Goal: Transaction & Acquisition: Purchase product/service

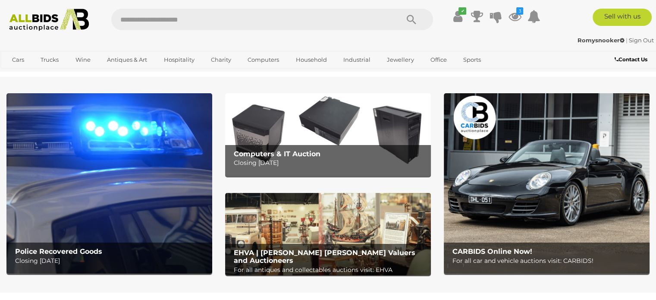
click at [261, 19] on input "text" at bounding box center [250, 20] width 279 height 22
type input "*******"
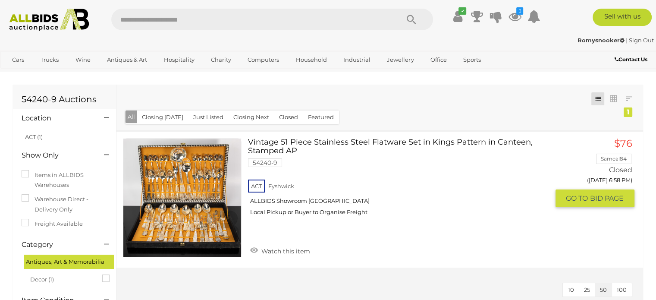
click at [195, 195] on link at bounding box center [182, 197] width 119 height 119
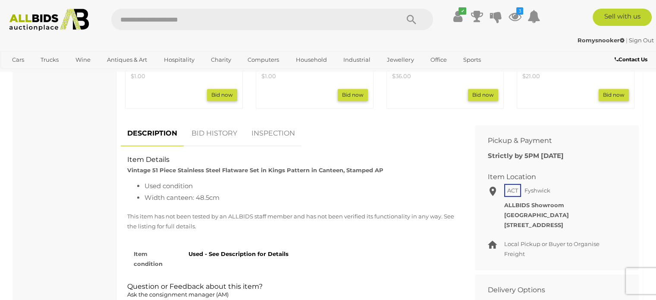
scroll to position [475, 0]
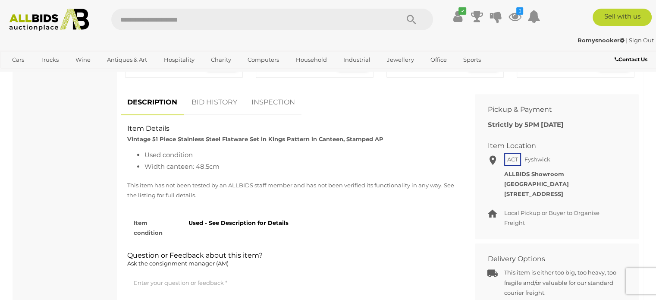
click at [75, 19] on img at bounding box center [49, 20] width 89 height 22
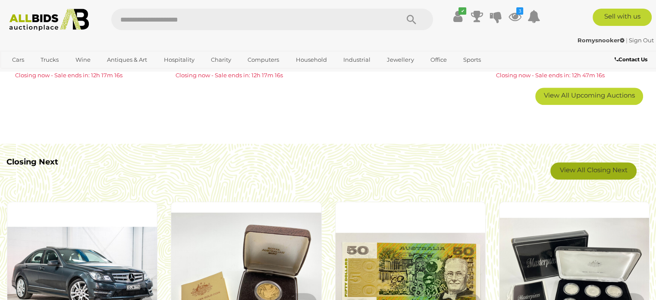
scroll to position [689, 0]
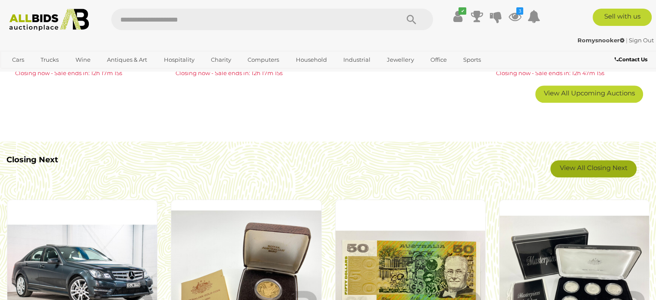
click at [585, 168] on link "View All Closing Next" at bounding box center [594, 168] width 86 height 17
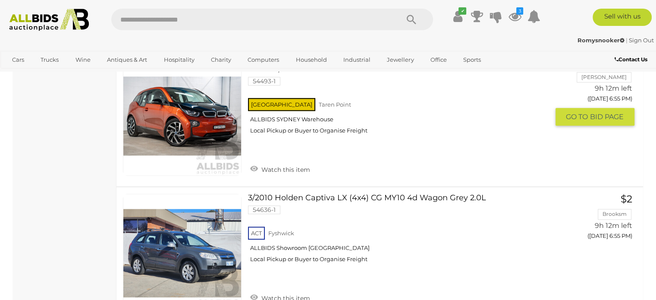
scroll to position [3970, 0]
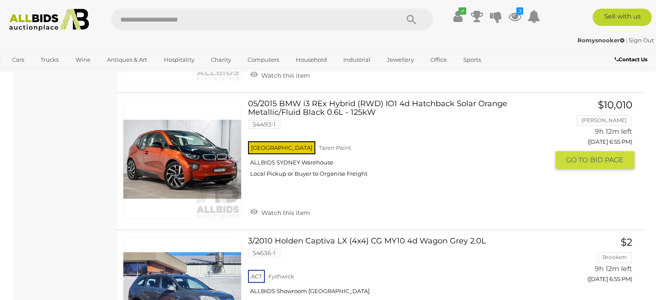
click at [207, 136] on link at bounding box center [182, 159] width 119 height 119
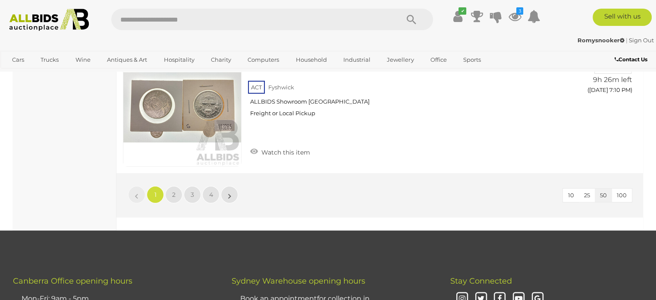
scroll to position [6774, 0]
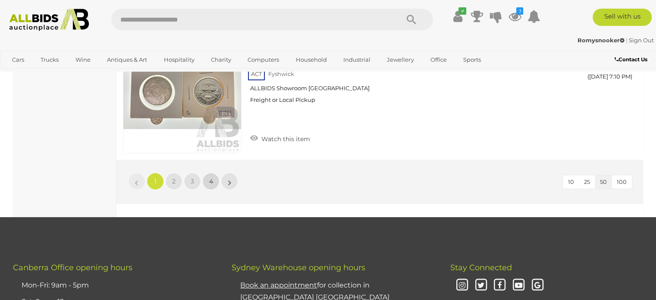
click at [215, 173] on link "4" at bounding box center [210, 181] width 17 height 17
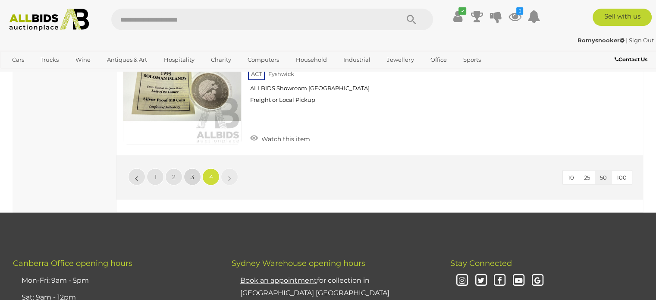
click at [195, 169] on link "3" at bounding box center [192, 176] width 17 height 17
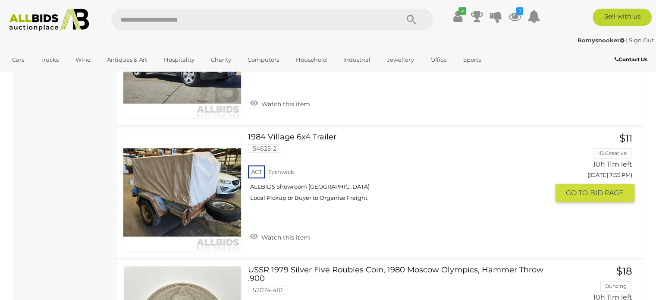
scroll to position [950, 0]
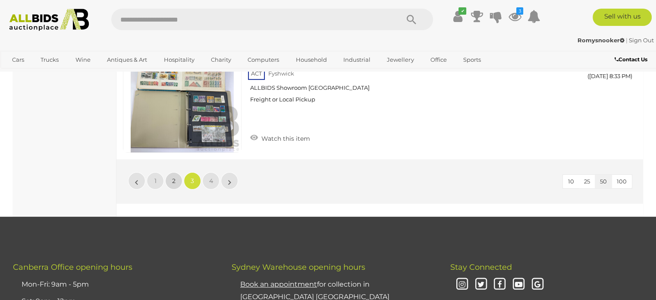
click at [173, 172] on link "2" at bounding box center [173, 180] width 17 height 17
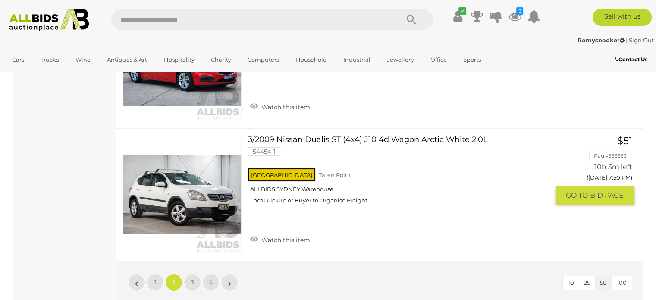
scroll to position [6646, 0]
